Goal: Information Seeking & Learning: Find specific page/section

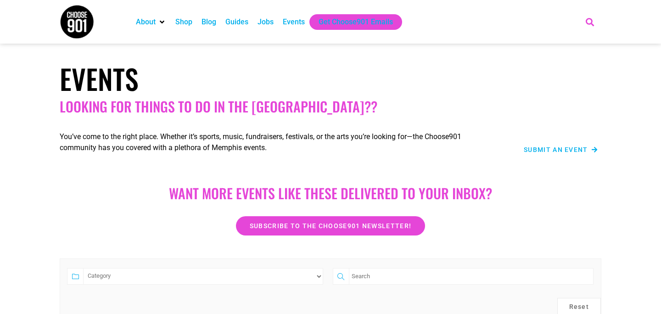
click at [590, 20] on icon "Search" at bounding box center [590, 21] width 15 height 15
click at [506, 53] on input "Search" at bounding box center [530, 55] width 107 height 11
paste input "2026 Love Your Life Event"
type input "2026 Love Your Life Event"
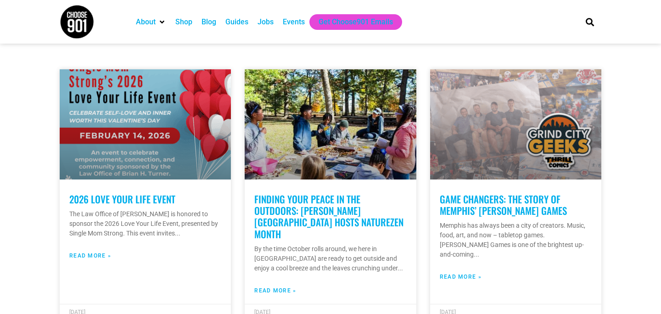
scroll to position [185, 0]
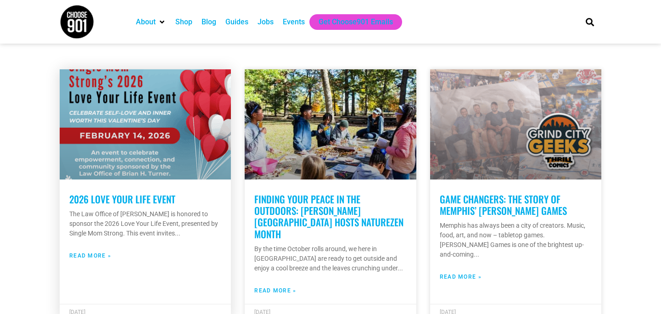
click at [117, 199] on link "2026 Love Your Life Event" at bounding box center [122, 199] width 106 height 14
